Goal: Information Seeking & Learning: Check status

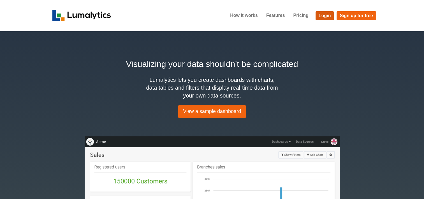
click at [327, 20] on link "Login" at bounding box center [325, 15] width 19 height 9
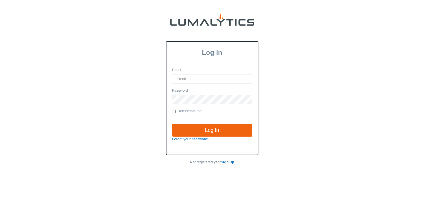
click at [196, 77] on input "Email" at bounding box center [212, 79] width 80 height 10
type input "twheeler@valleytruckparts.com"
click at [172, 124] on input "Log In" at bounding box center [212, 130] width 80 height 13
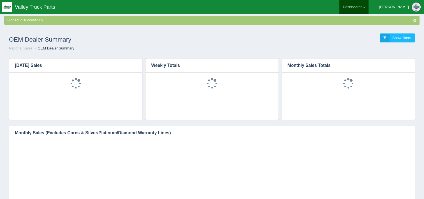
click at [369, 8] on link "Dashboards" at bounding box center [354, 7] width 29 height 14
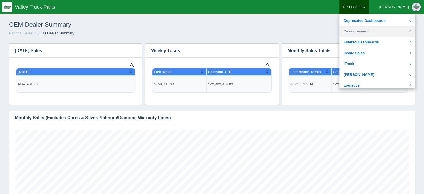
scroll to position [56, 0]
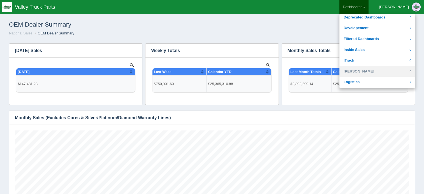
click at [377, 71] on link "Josh Goodale" at bounding box center [378, 71] width 76 height 11
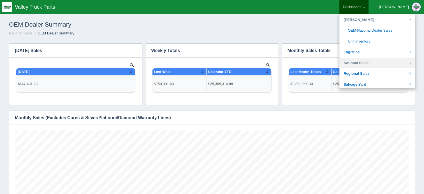
scroll to position [112, 0]
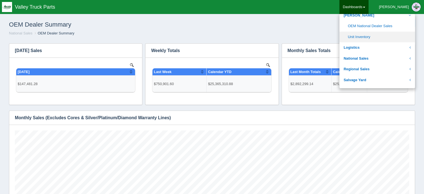
click at [389, 34] on link "Unit Inventory" at bounding box center [378, 37] width 76 height 11
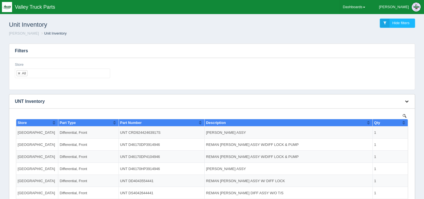
click at [406, 100] on icon "button" at bounding box center [407, 101] width 4 height 4
click at [380, 116] on link "View all results" at bounding box center [388, 118] width 45 height 8
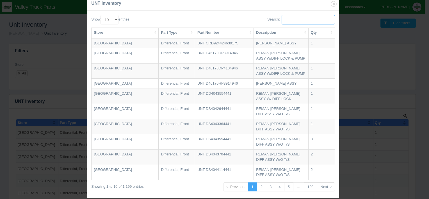
click at [286, 21] on input "Search:" at bounding box center [307, 20] width 53 height 10
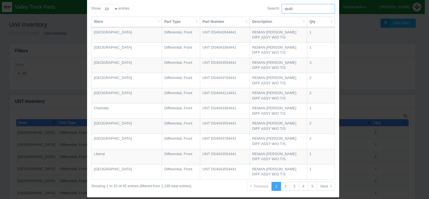
scroll to position [17, 0]
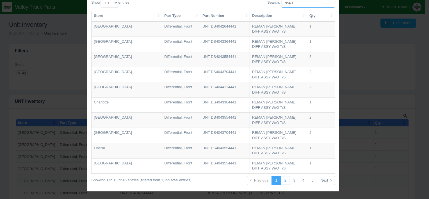
type input "ds40"
click at [284, 181] on link "2" at bounding box center [285, 180] width 9 height 9
click at [292, 182] on link "3" at bounding box center [294, 180] width 9 height 9
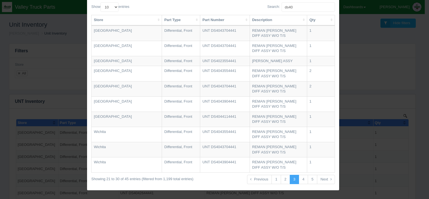
scroll to position [12, 0]
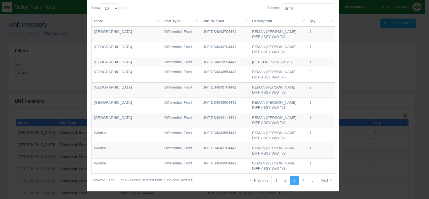
click at [302, 180] on link "4" at bounding box center [303, 180] width 9 height 9
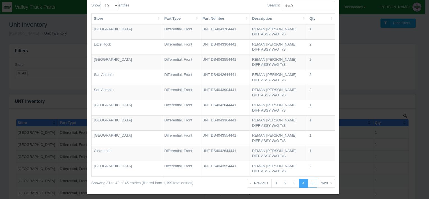
click at [312, 183] on link "5" at bounding box center [311, 182] width 9 height 9
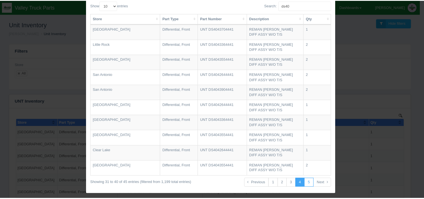
scroll to position [0, 0]
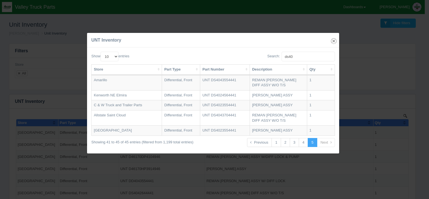
click at [332, 38] on button "button" at bounding box center [334, 41] width 6 height 6
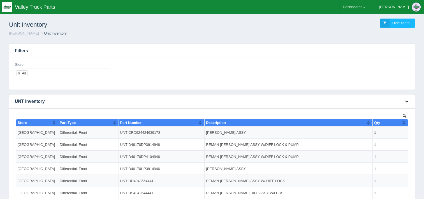
click at [405, 101] on icon "button" at bounding box center [407, 101] width 4 height 4
click at [384, 116] on link "View all results" at bounding box center [388, 118] width 45 height 8
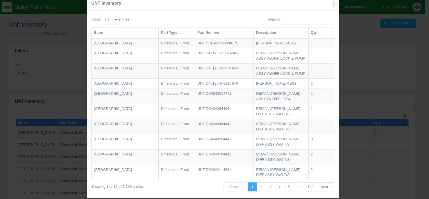
click at [272, 17] on label "Search:" at bounding box center [301, 20] width 68 height 10
click at [281, 17] on input "Search:" at bounding box center [307, 20] width 53 height 10
click at [282, 17] on input "Search:" at bounding box center [307, 20] width 53 height 10
click at [284, 18] on input "Search:" at bounding box center [307, 20] width 53 height 10
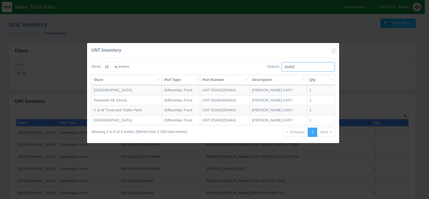
type input "ds402"
click at [333, 49] on icon "button" at bounding box center [334, 51] width 8 height 8
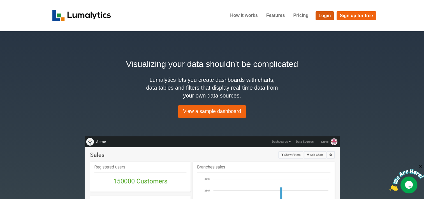
click at [325, 14] on link "Login" at bounding box center [325, 15] width 19 height 9
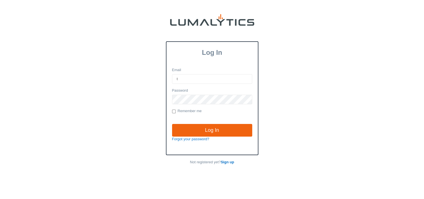
type input "twheeler@valleytruckparts.com"
click at [172, 124] on input "Log In" at bounding box center [212, 130] width 80 height 13
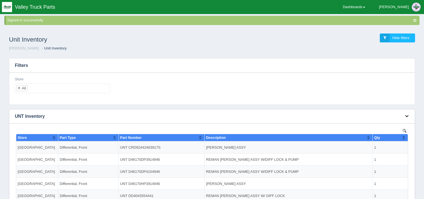
click at [407, 116] on icon "button" at bounding box center [407, 116] width 4 height 4
click at [381, 129] on link "View all results" at bounding box center [388, 132] width 45 height 8
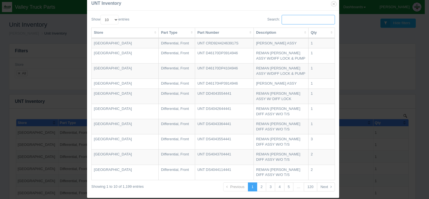
click at [285, 20] on input "Search:" at bounding box center [307, 20] width 53 height 10
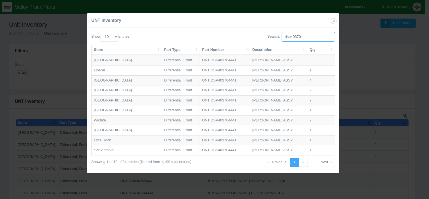
type input "dsp40370"
click at [305, 163] on link "2" at bounding box center [303, 161] width 9 height 9
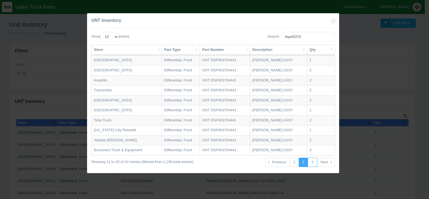
click at [312, 165] on link "3" at bounding box center [311, 161] width 9 height 9
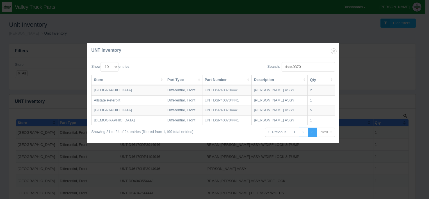
click at [302, 132] on link "2" at bounding box center [303, 131] width 9 height 9
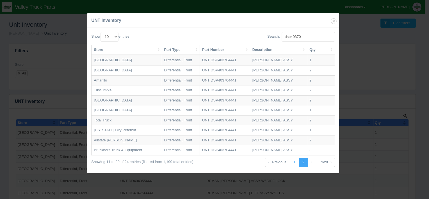
click at [293, 164] on link "1" at bounding box center [294, 161] width 9 height 9
click at [334, 22] on icon "button" at bounding box center [334, 21] width 8 height 8
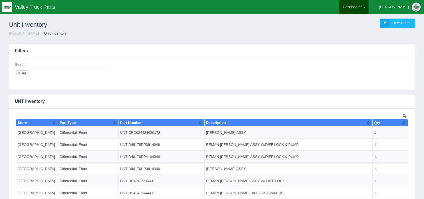
click at [369, 4] on link "Dashboards" at bounding box center [354, 7] width 29 height 14
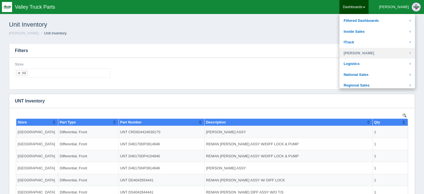
scroll to position [84, 0]
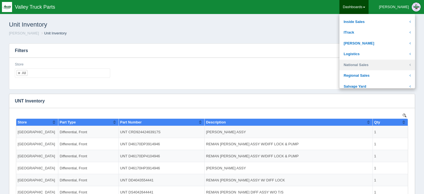
click at [377, 66] on link "National Sales" at bounding box center [378, 65] width 76 height 11
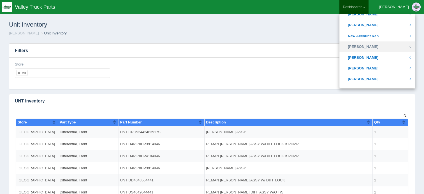
scroll to position [253, 0]
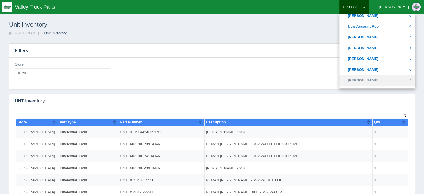
click at [379, 81] on link "[PERSON_NAME]" at bounding box center [378, 80] width 76 height 11
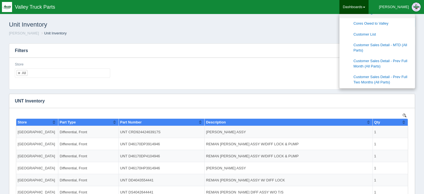
scroll to position [337, 0]
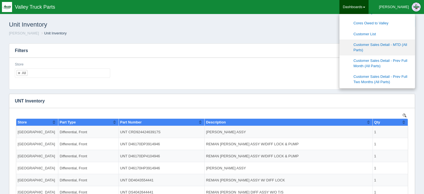
click at [385, 46] on link "Customer Sales Detail - MTD (All Parts)" at bounding box center [378, 48] width 76 height 16
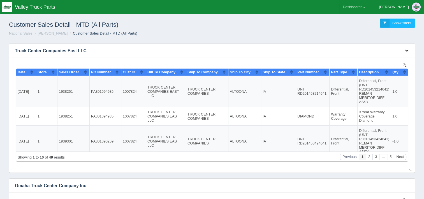
click at [406, 51] on icon "button" at bounding box center [407, 51] width 4 height 4
click at [387, 59] on link "Download CSV" at bounding box center [388, 59] width 45 height 8
click at [268, 26] on div "Customer Sales Detail - MTD (All Parts) Show filters" at bounding box center [212, 23] width 416 height 15
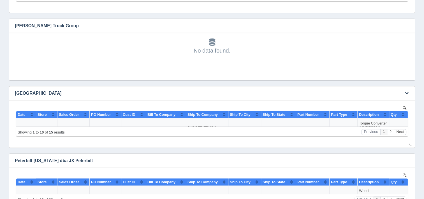
scroll to position [281, 0]
